Goal: Information Seeking & Learning: Learn about a topic

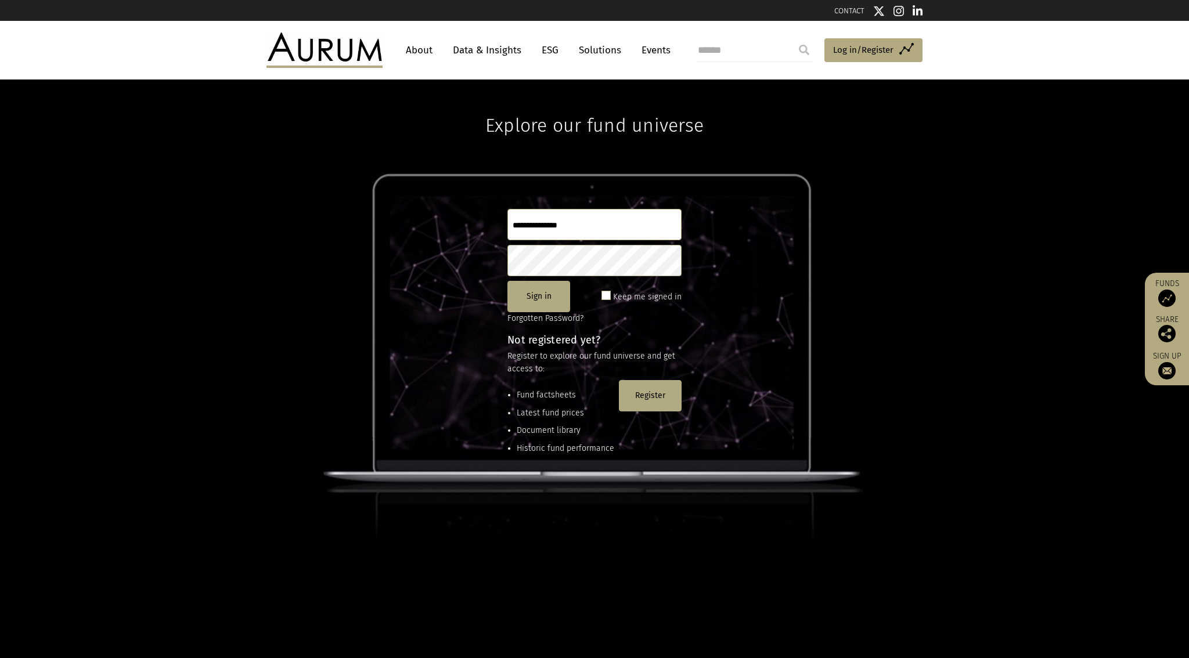
type input "**********"
click at [479, 48] on link "Data & Insights" at bounding box center [487, 49] width 80 height 21
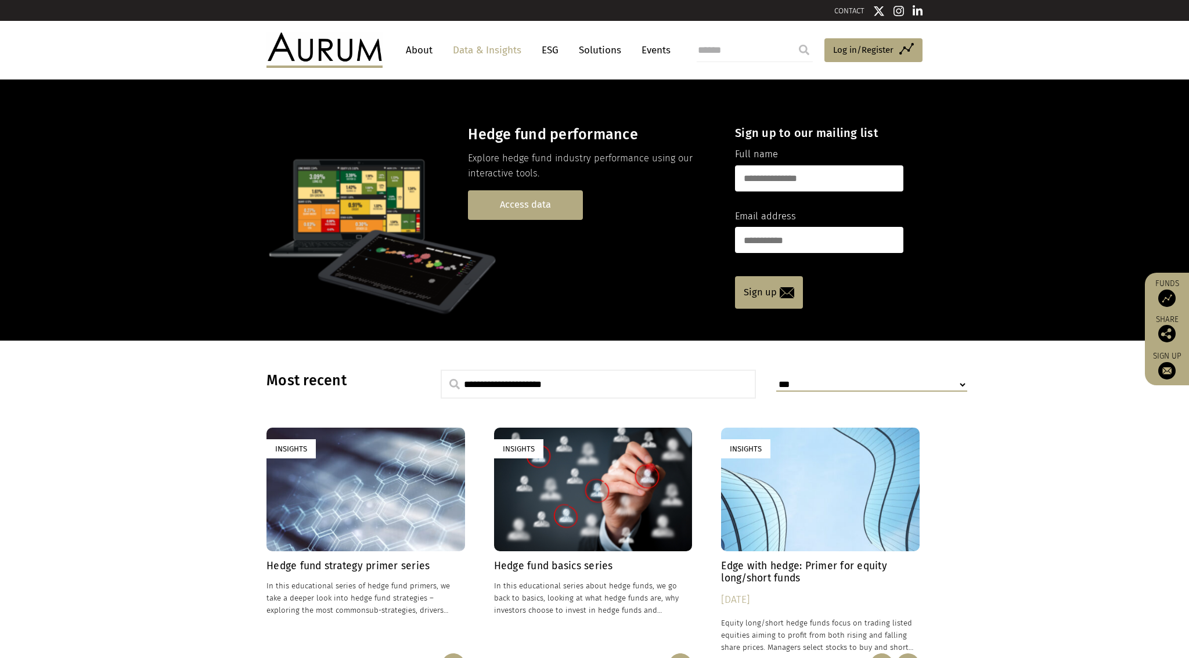
click at [514, 211] on link "Access data" at bounding box center [525, 205] width 115 height 30
